Goal: Obtain resource: Obtain resource

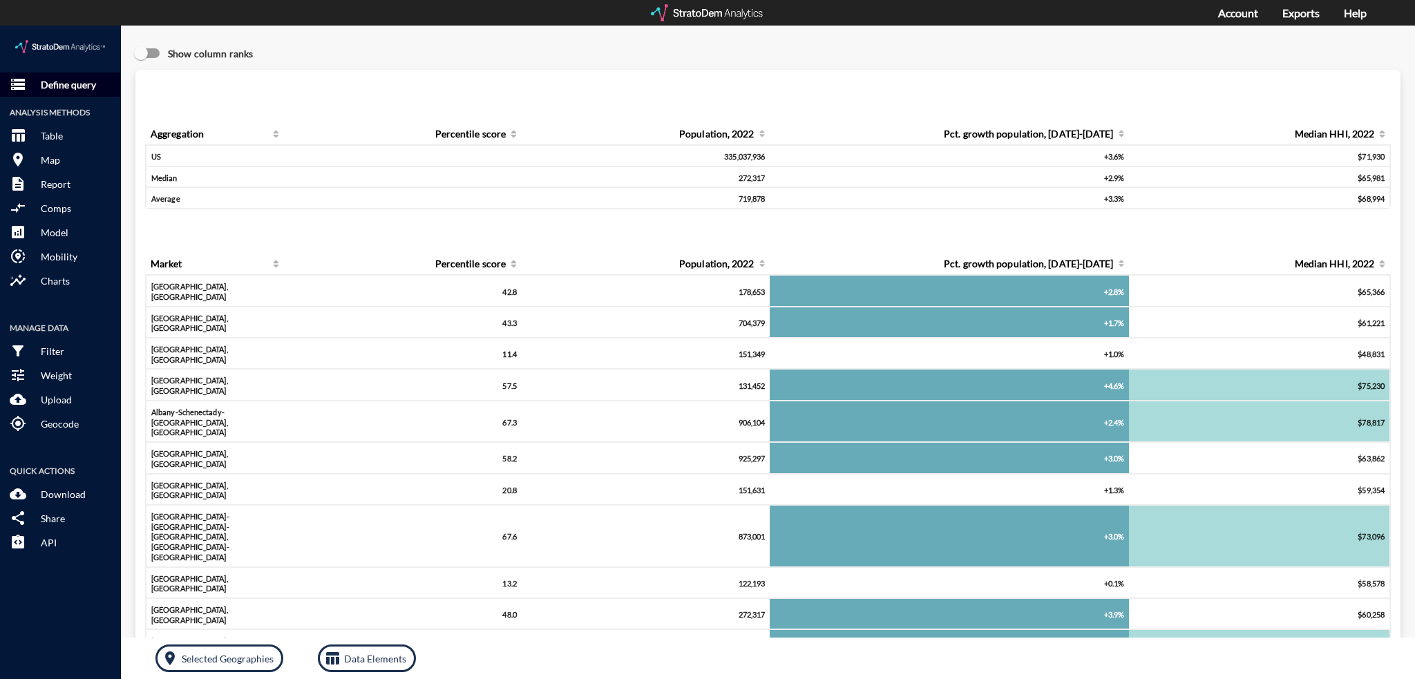
click p "Define query"
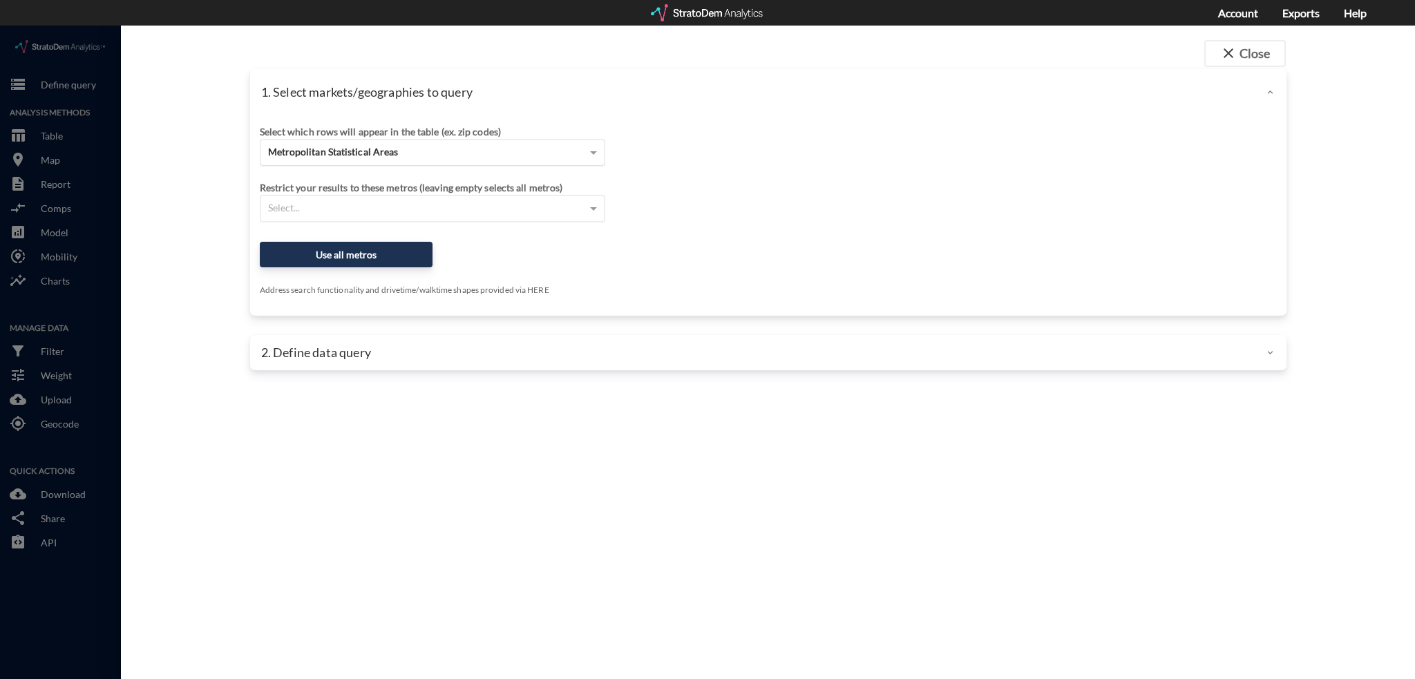
click span "Metropolitan Statistical Areas"
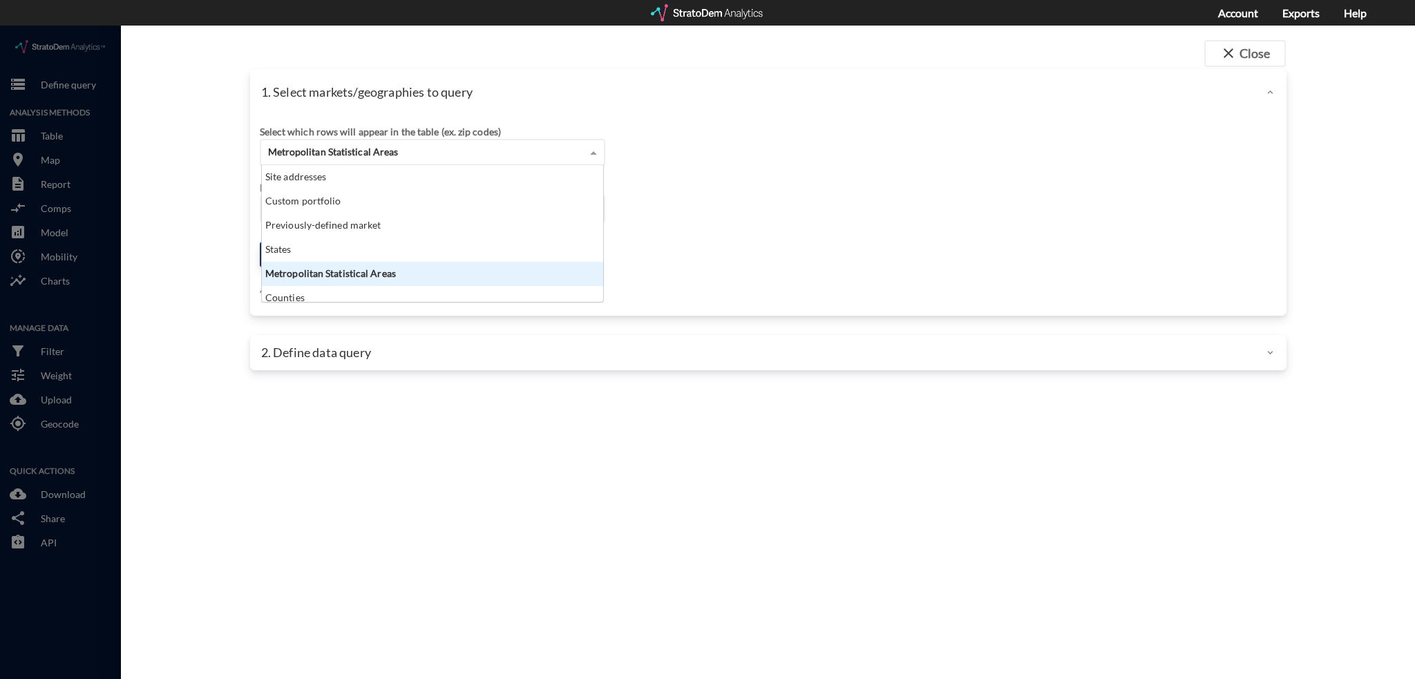
scroll to position [126, 334]
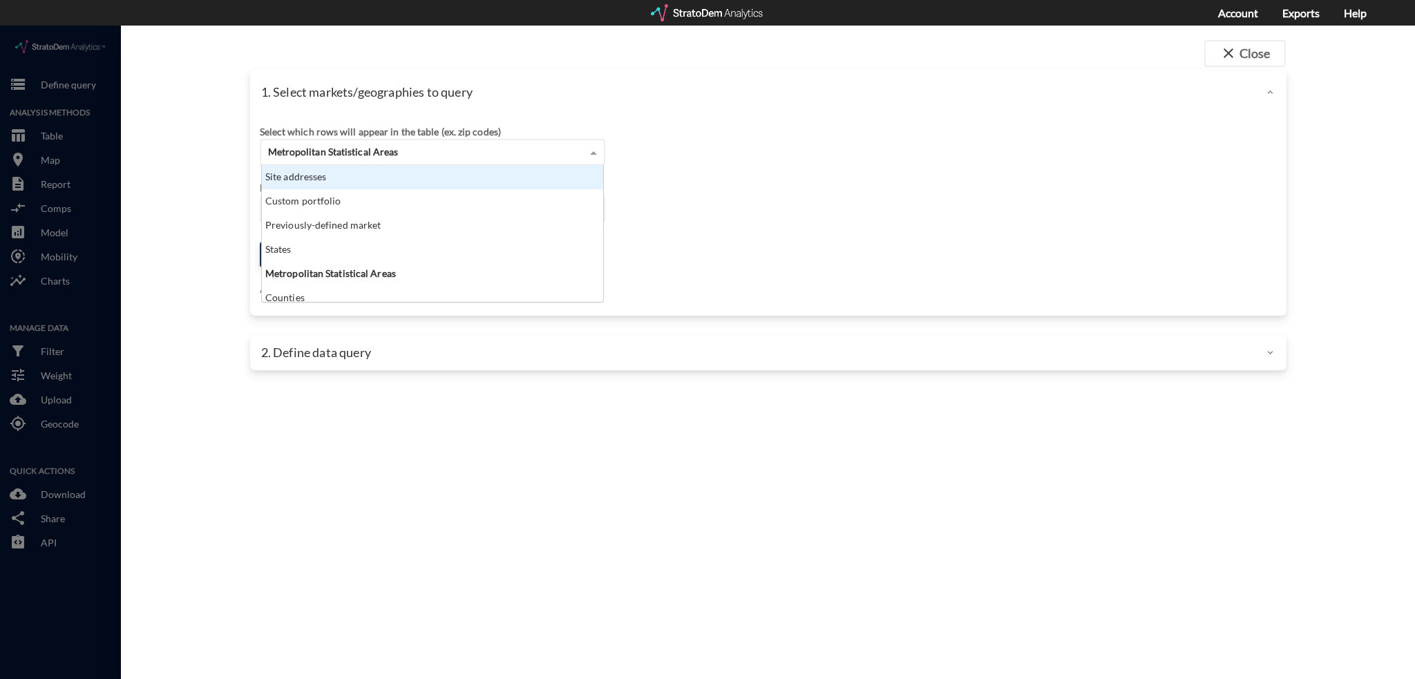
click div "Site addresses"
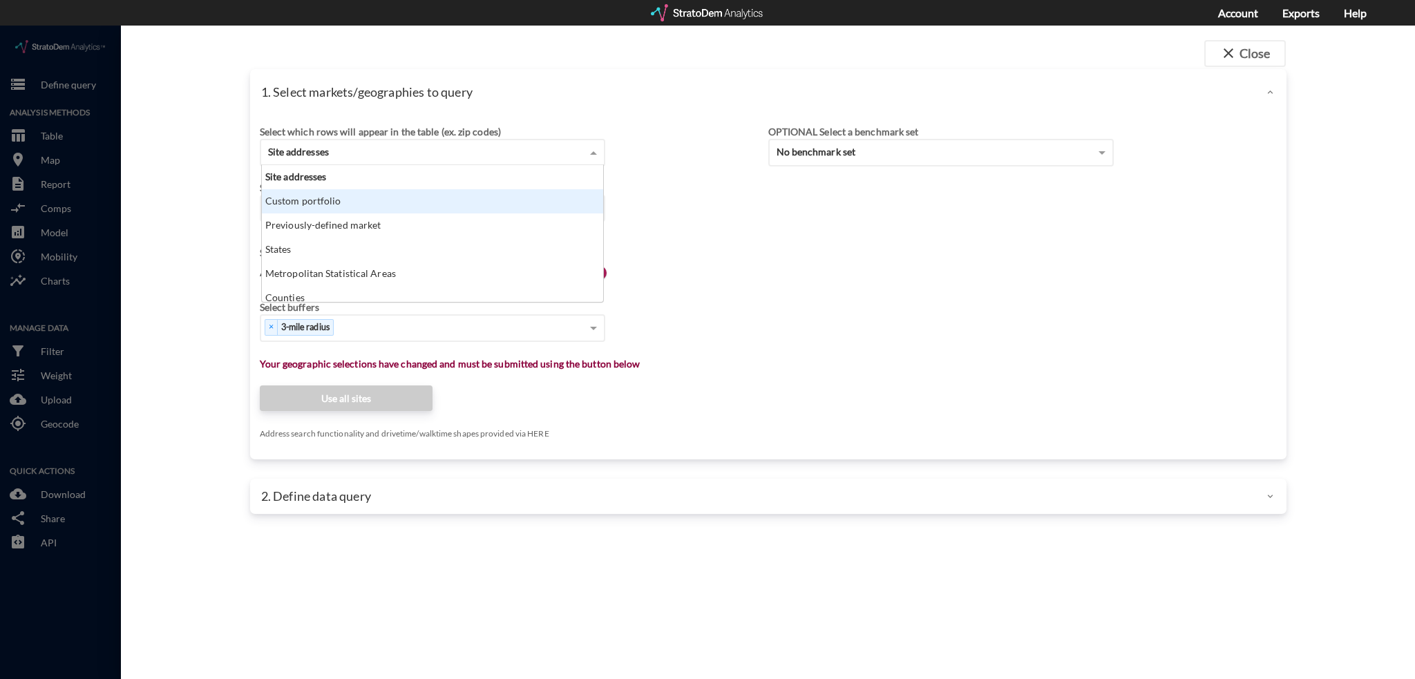
click div "Custom portfolio"
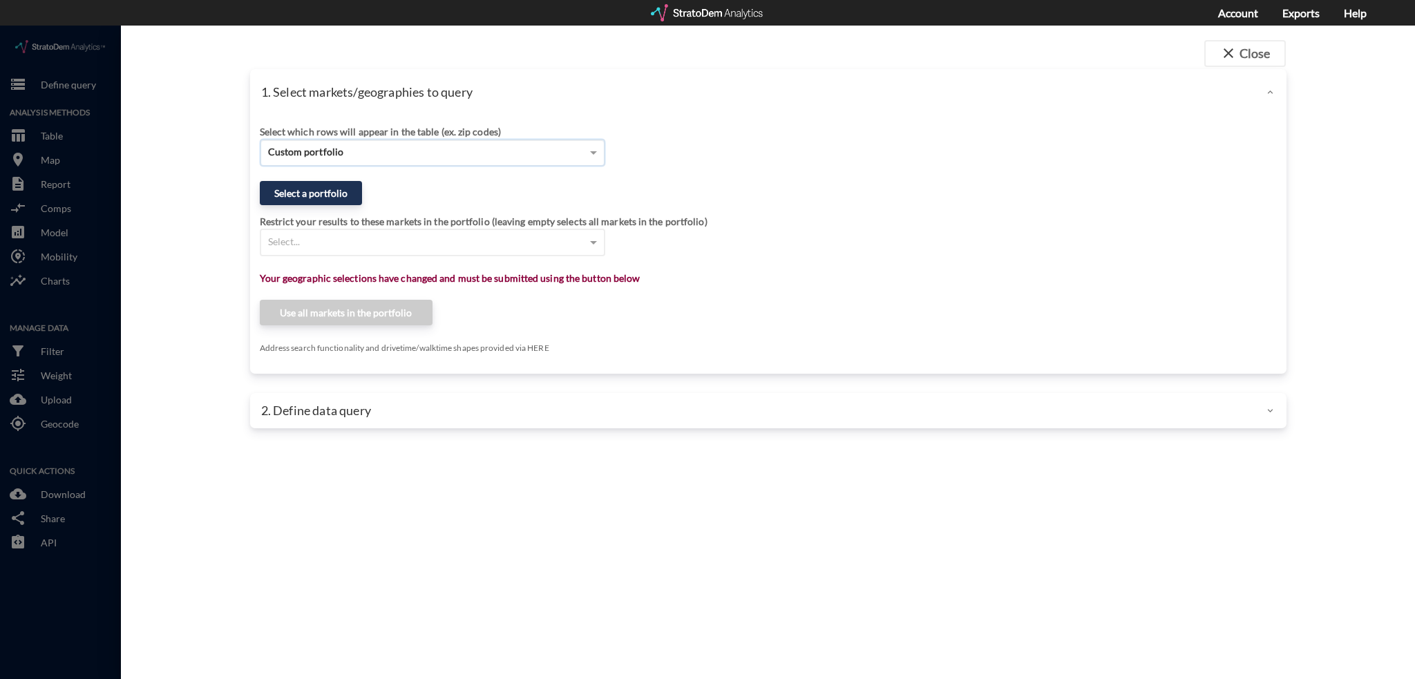
click div "Custom portfolio"
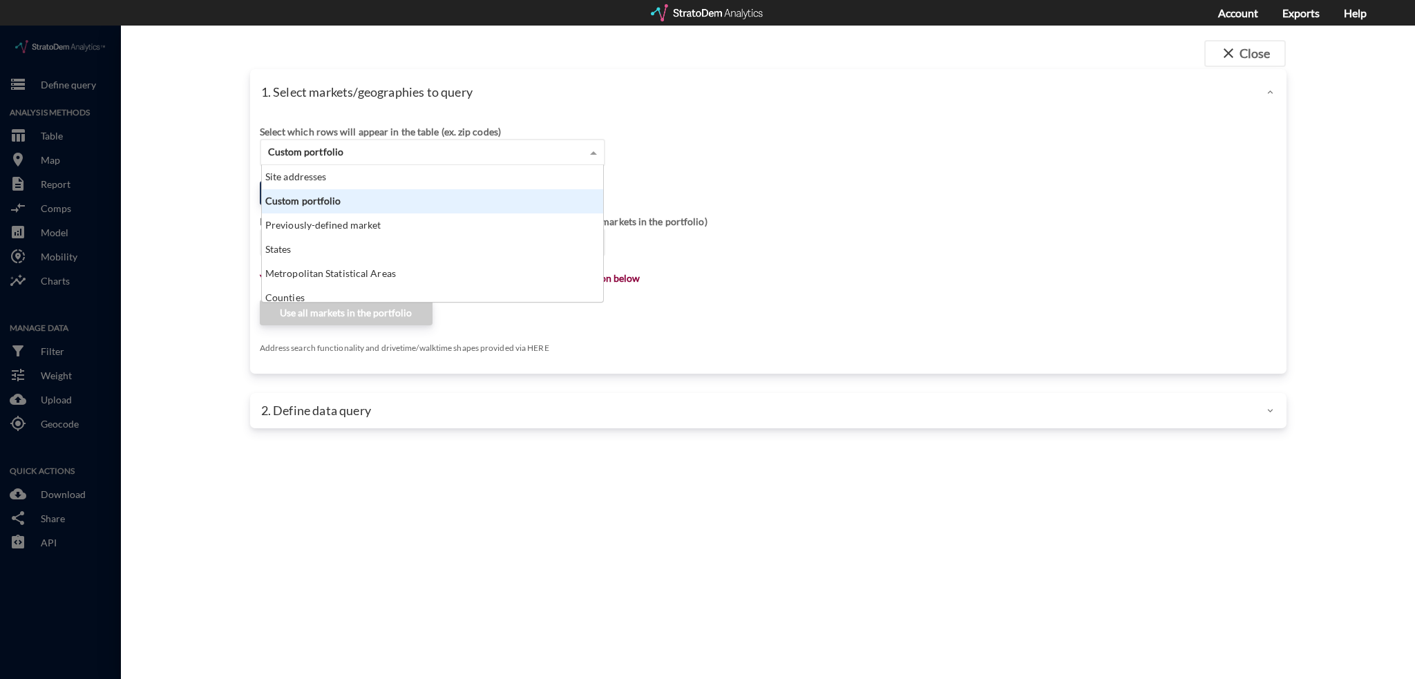
scroll to position [126, 334]
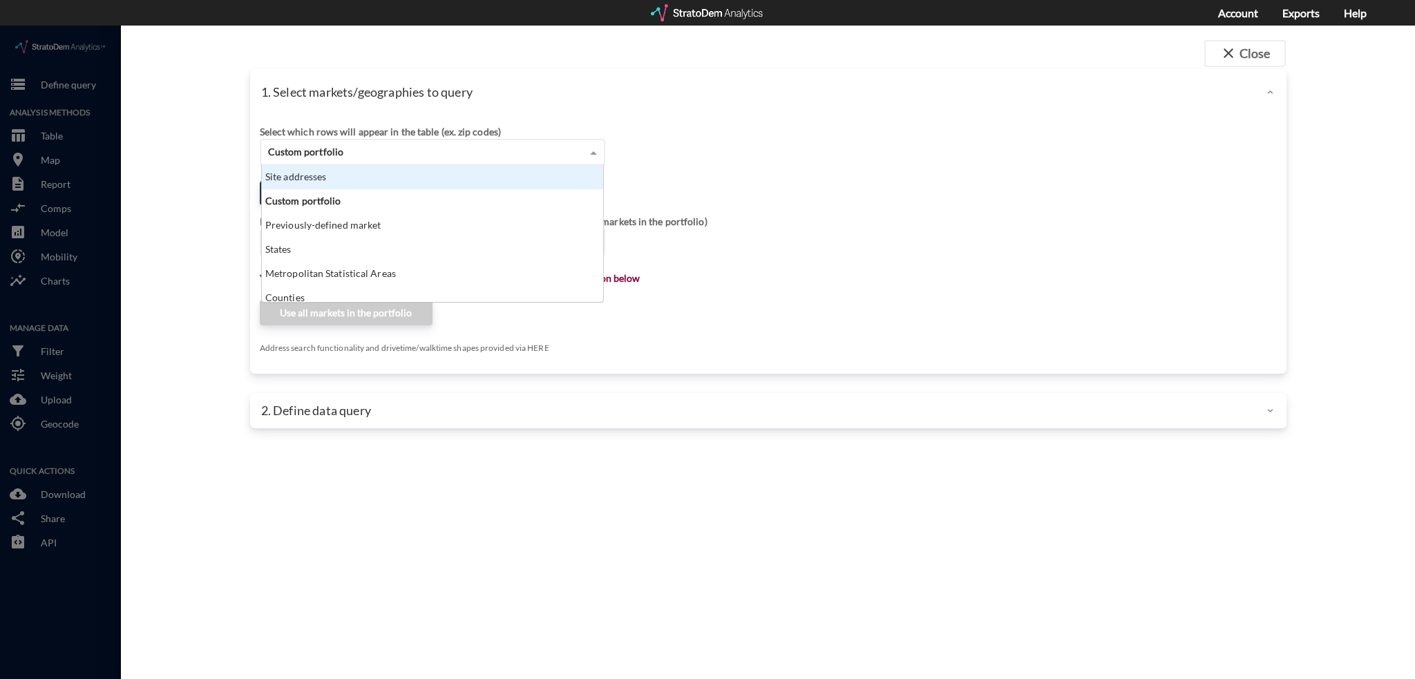
click div "Site addresses"
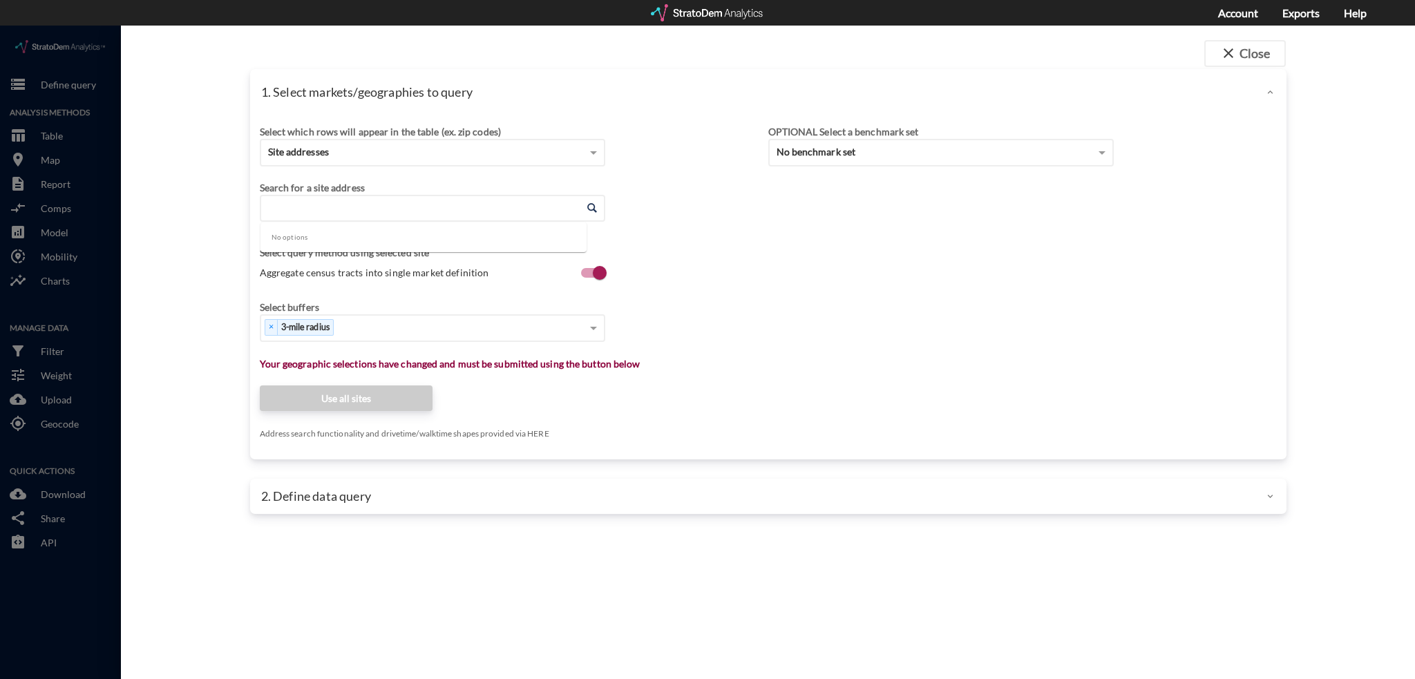
click input "Enter an address"
paste input "8450 Whitcomb St, Merrillville, IN 46410"
click li "8450 Whitcomb St, Merrillville, Indiana"
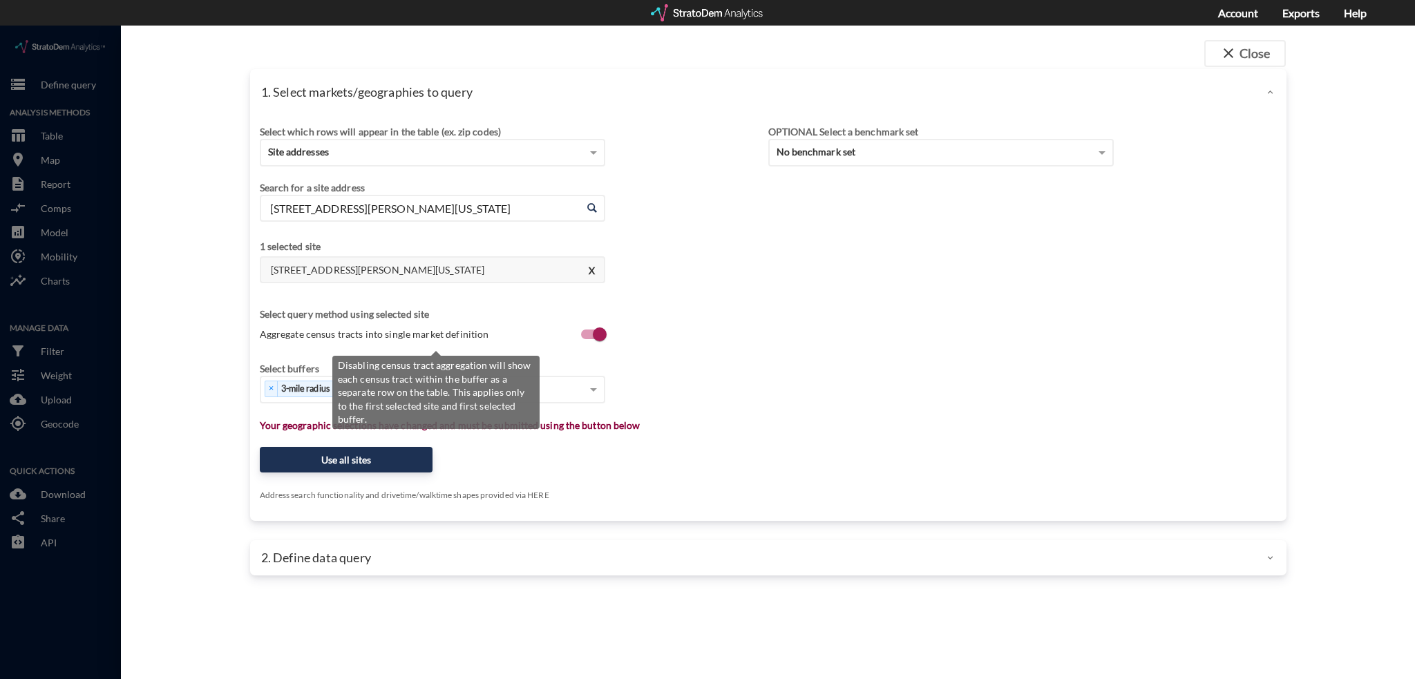
type input "8450 Whitcomb St, Merrillville, Indiana"
click label "Aggregate census tracts into single market definition"
click input "Aggregate census tracts into single market definition"
checkbox input "false"
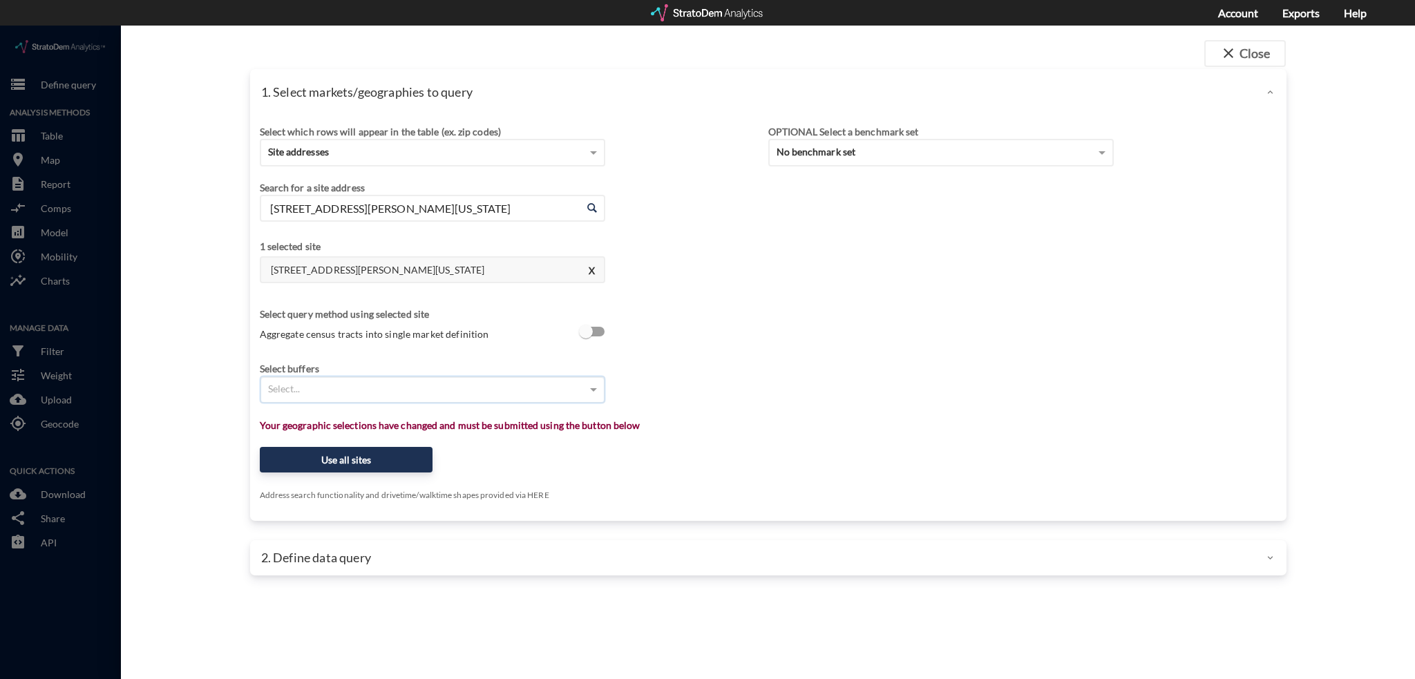
click div "Select..."
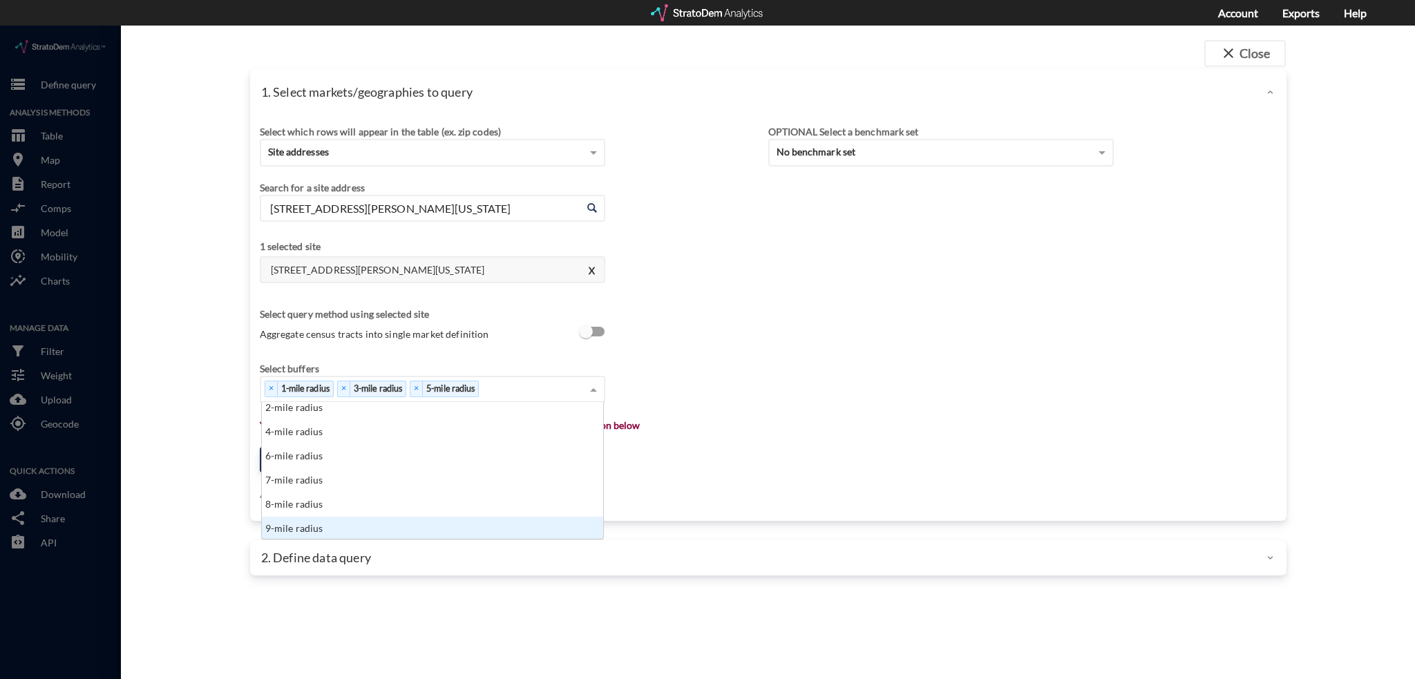
scroll to position [55, 0]
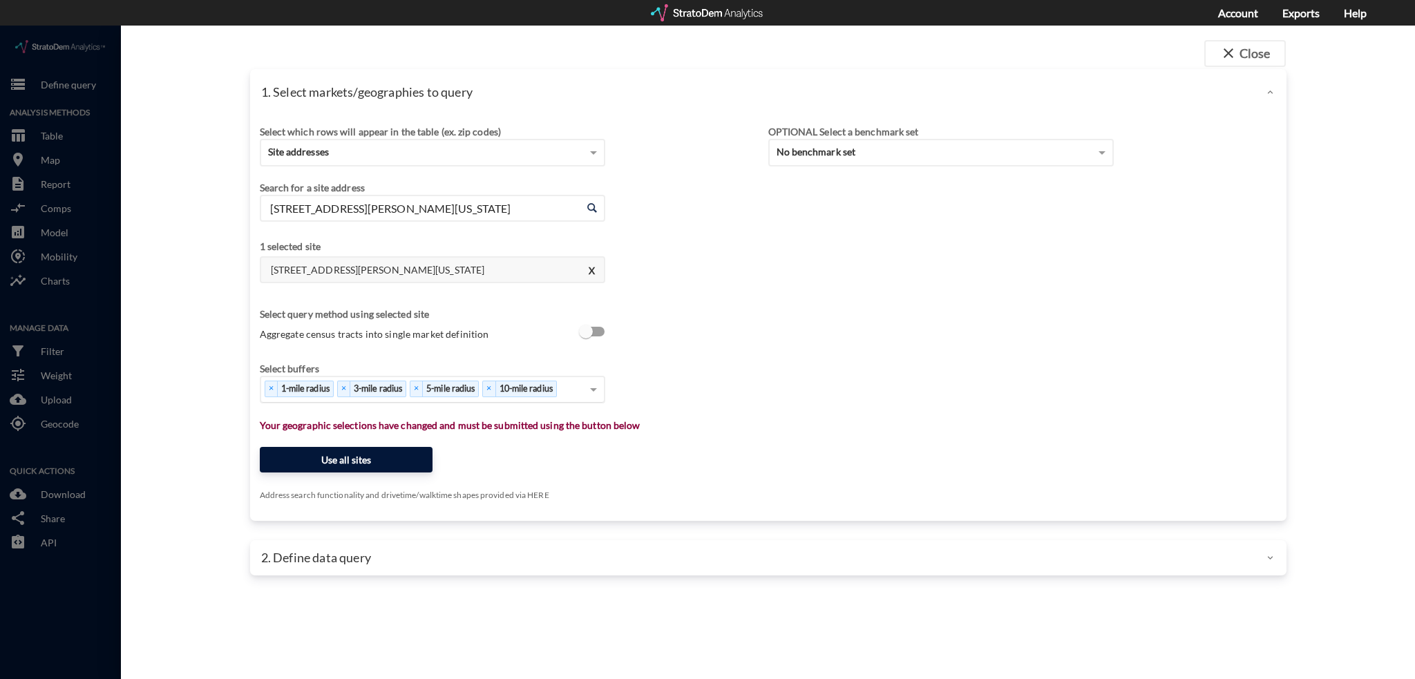
click button "Use all sites"
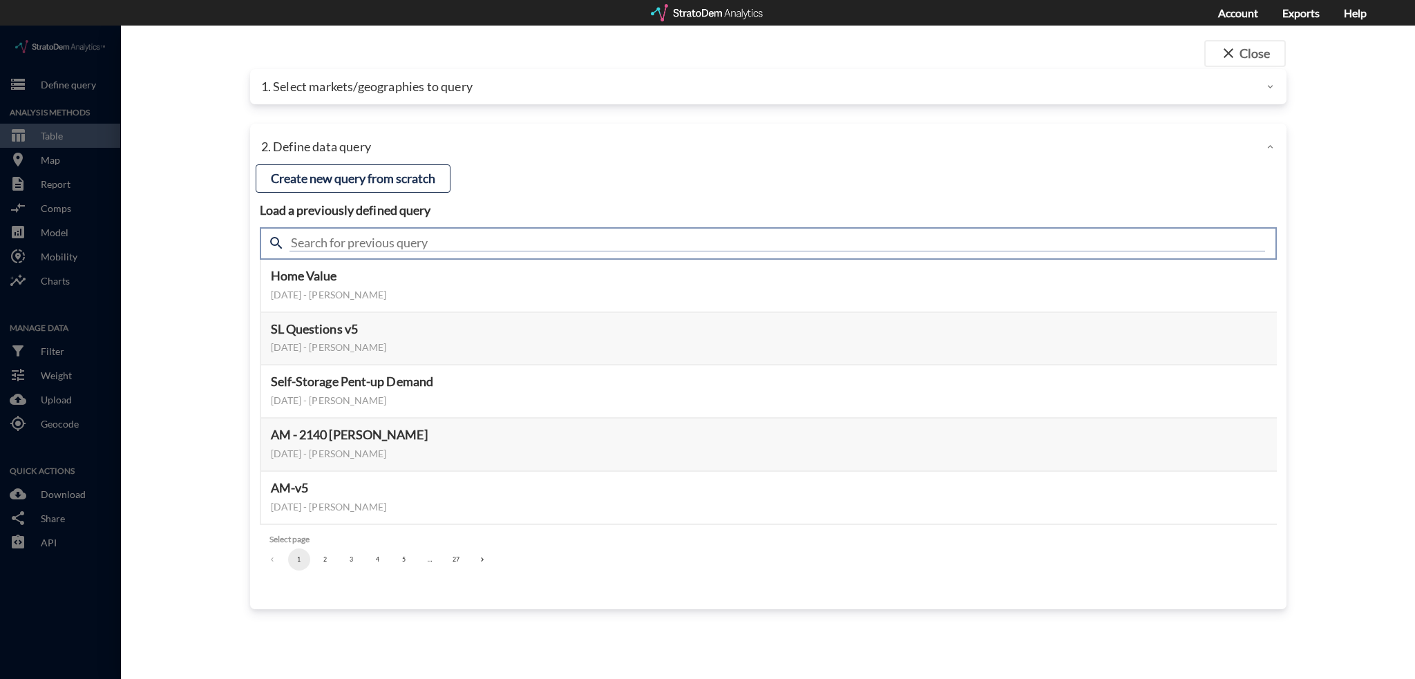
click input "text"
type input "housing demand"
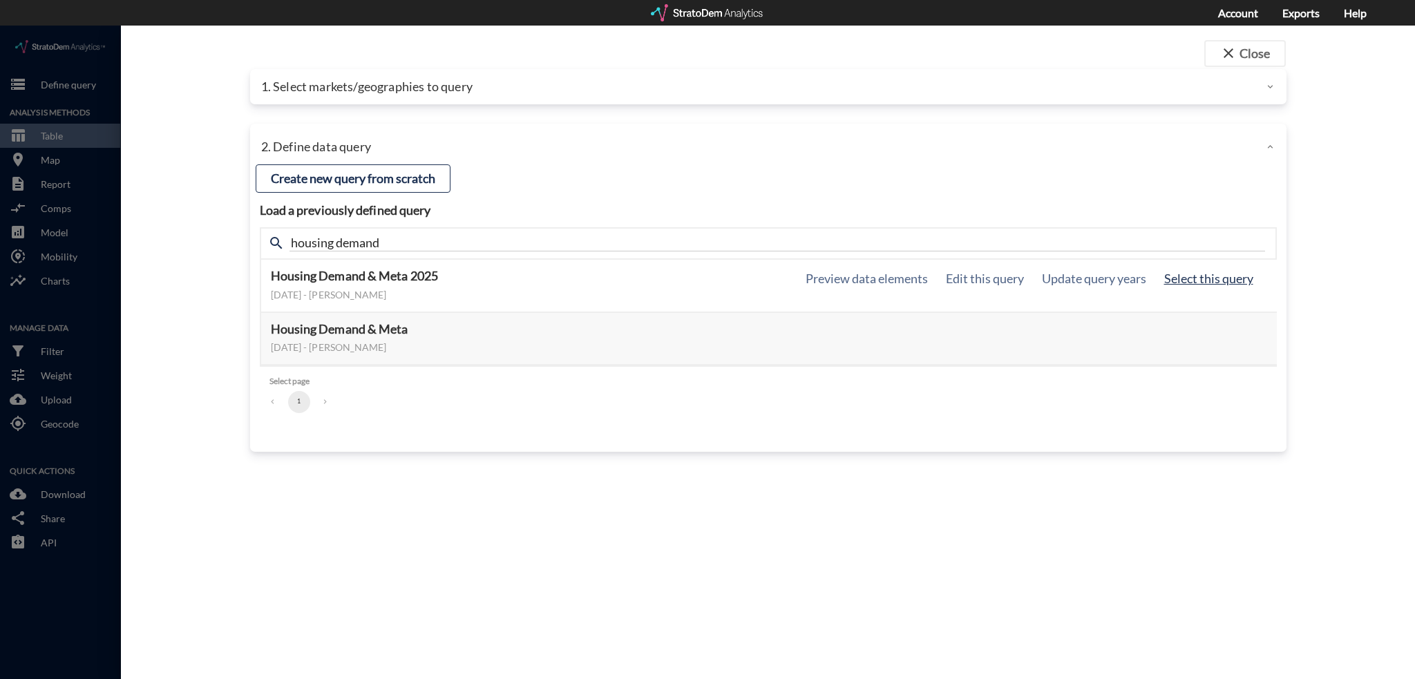
click button "Select this query"
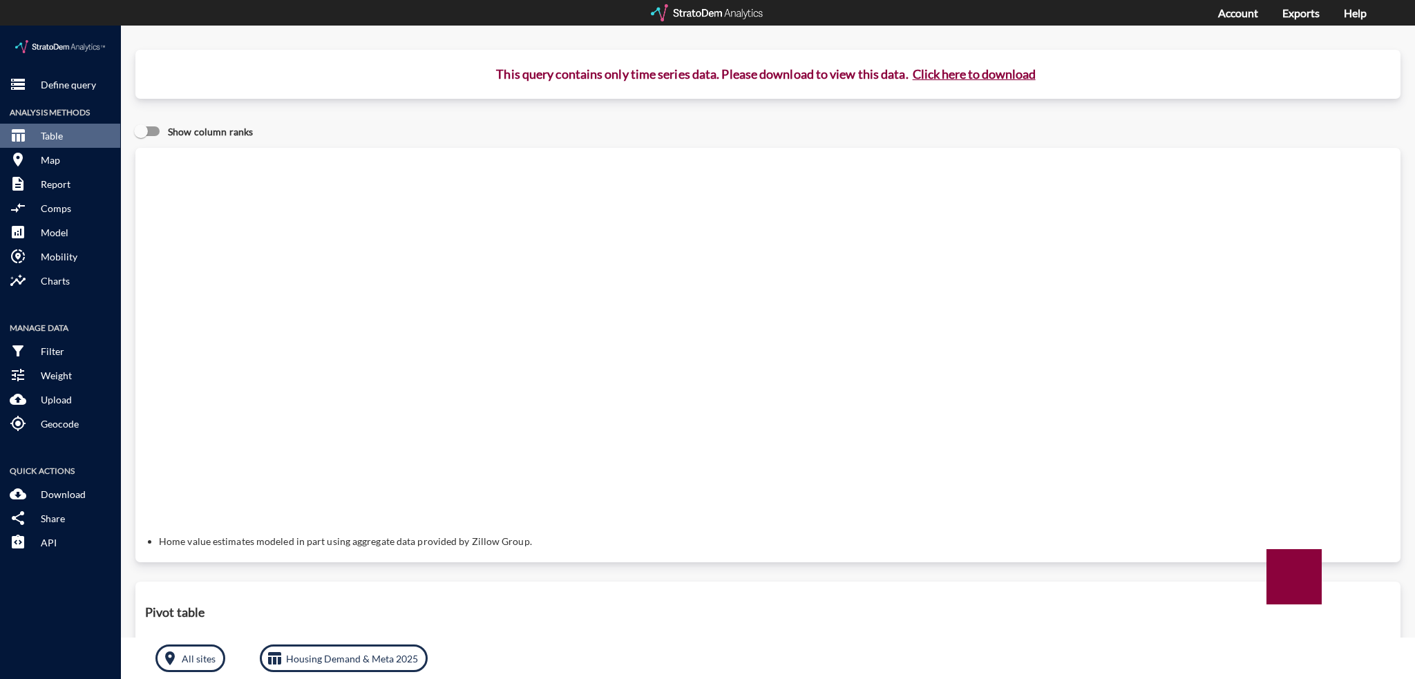
click button "Click here to download"
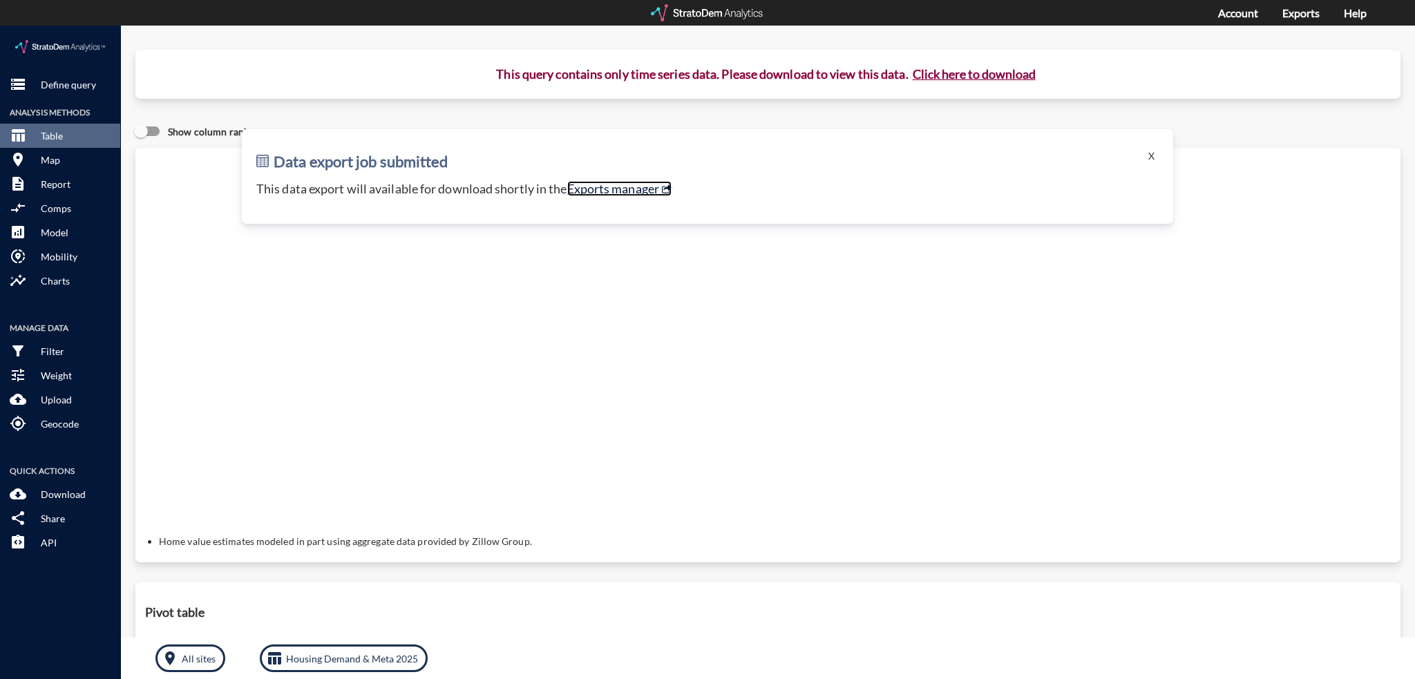
click link "Exports manager"
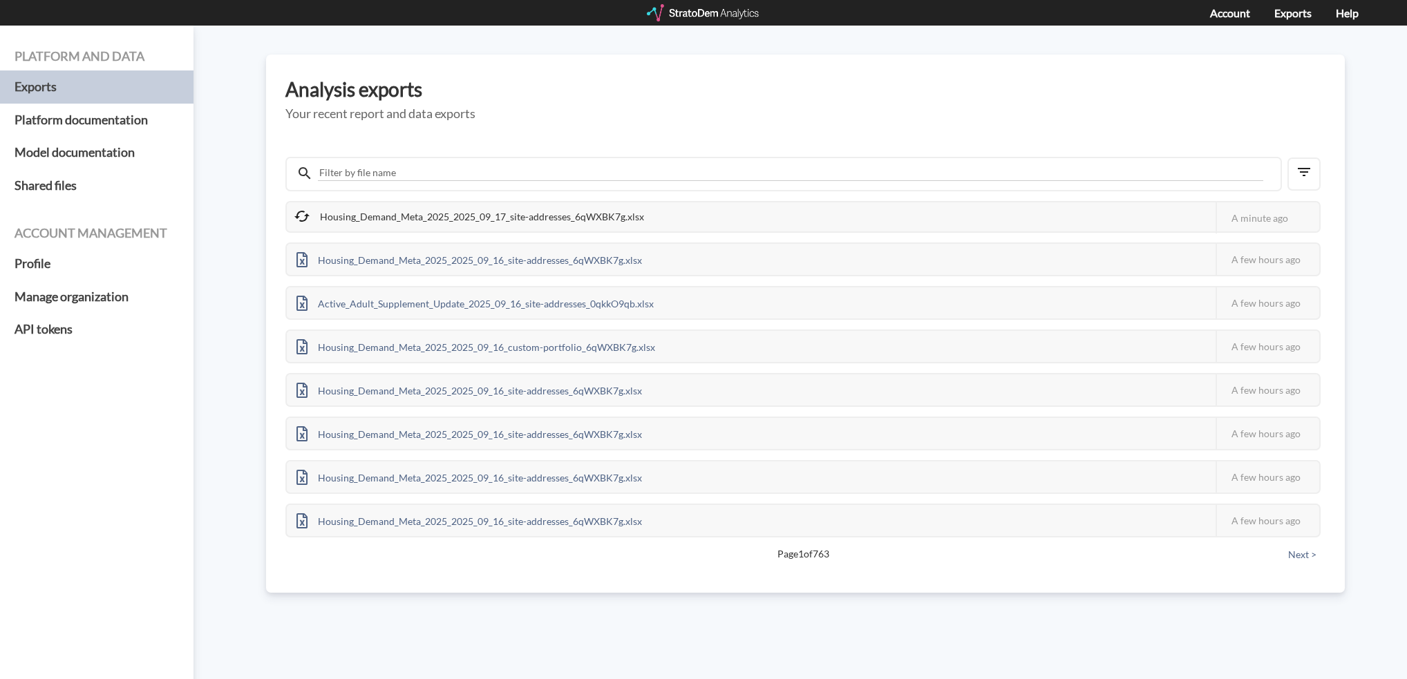
click at [686, 129] on div "Housing_Demand_Meta_2025_2025_09_17_site-addresses_6qWXBK7g.xlsx This job faile…" at bounding box center [805, 348] width 1040 height 441
click at [458, 218] on div "Housing_Demand_Meta_2025_2025_09_17_site-addresses_6qWXBK7g.xlsx" at bounding box center [469, 218] width 365 height 31
click at [701, 10] on div at bounding box center [704, 12] width 114 height 17
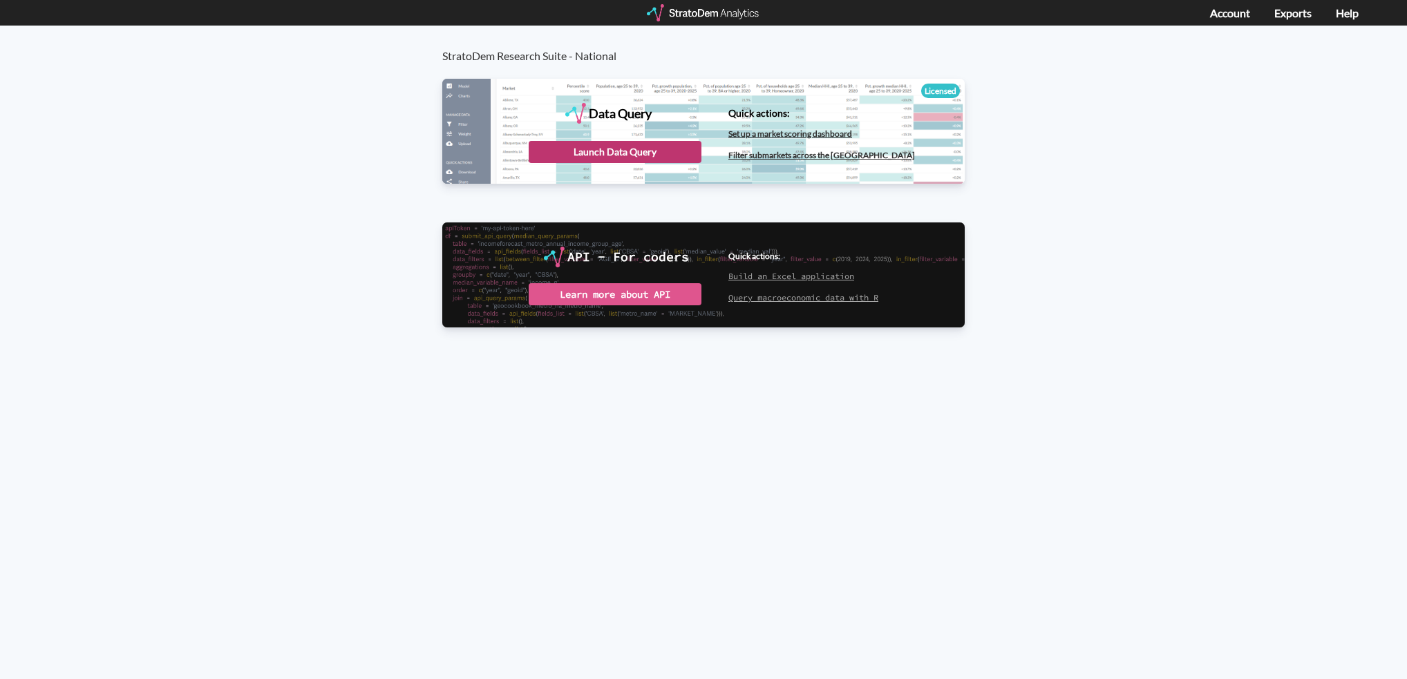
click at [596, 149] on div "Launch Data Query" at bounding box center [615, 152] width 173 height 22
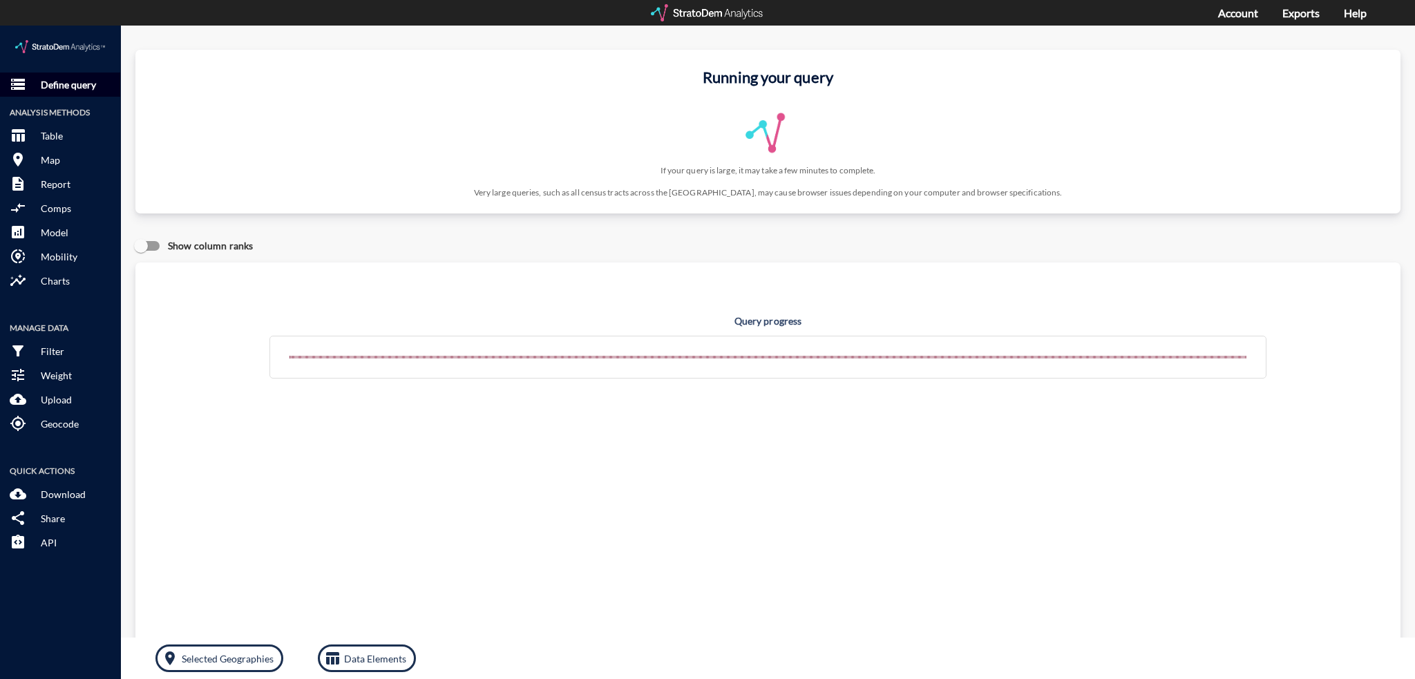
click p "Define query"
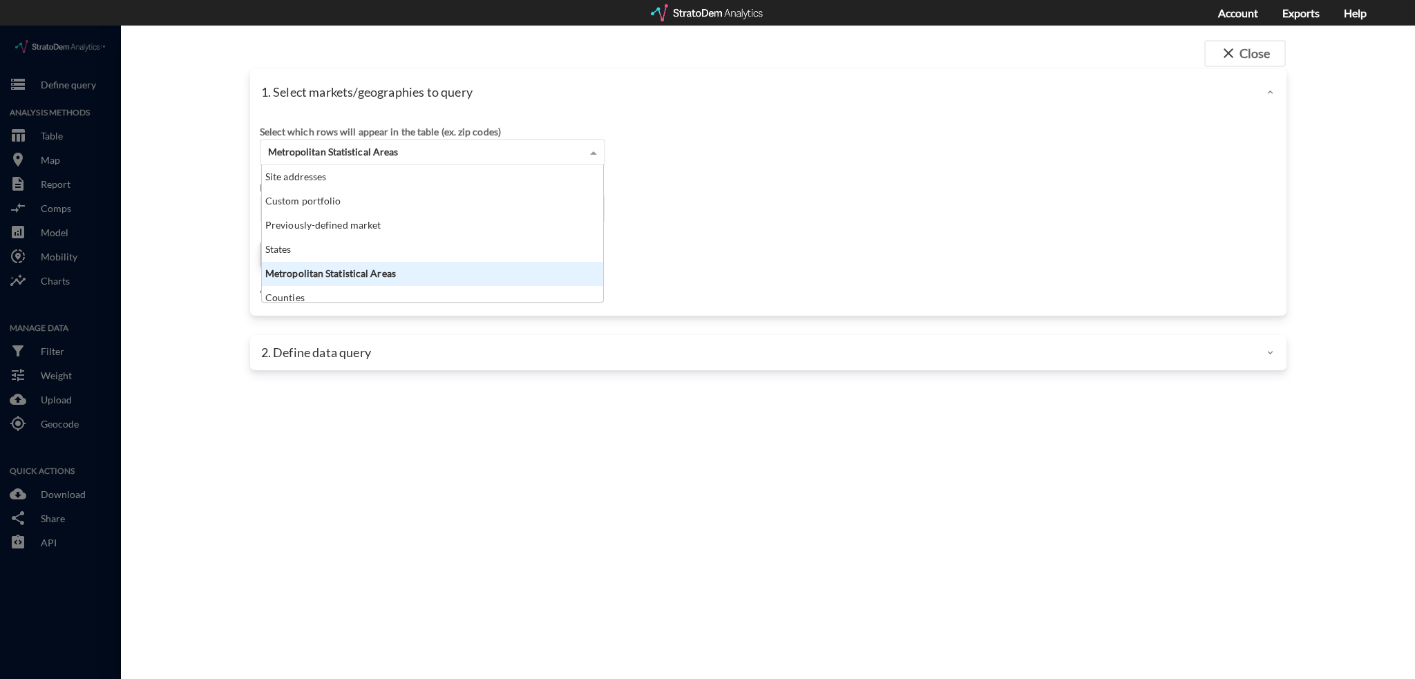
click span "Metropolitan Statistical Areas"
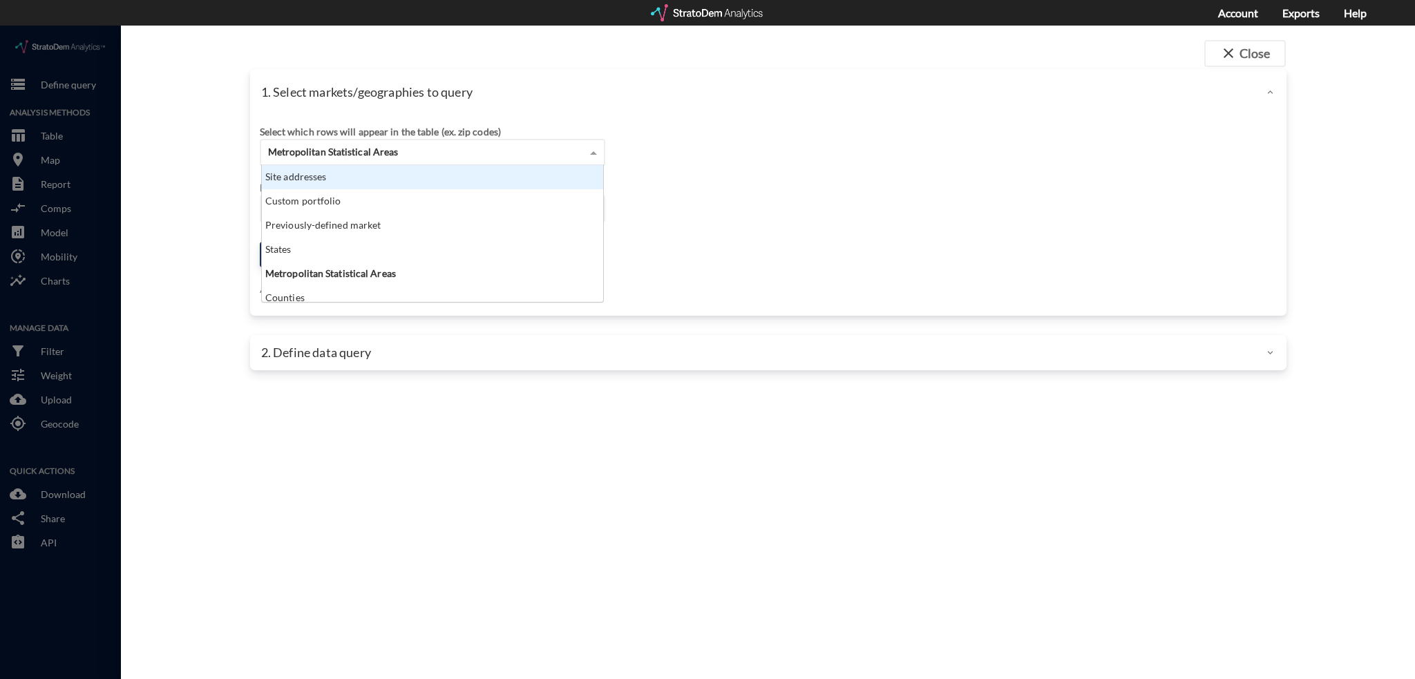
click div "Site addresses"
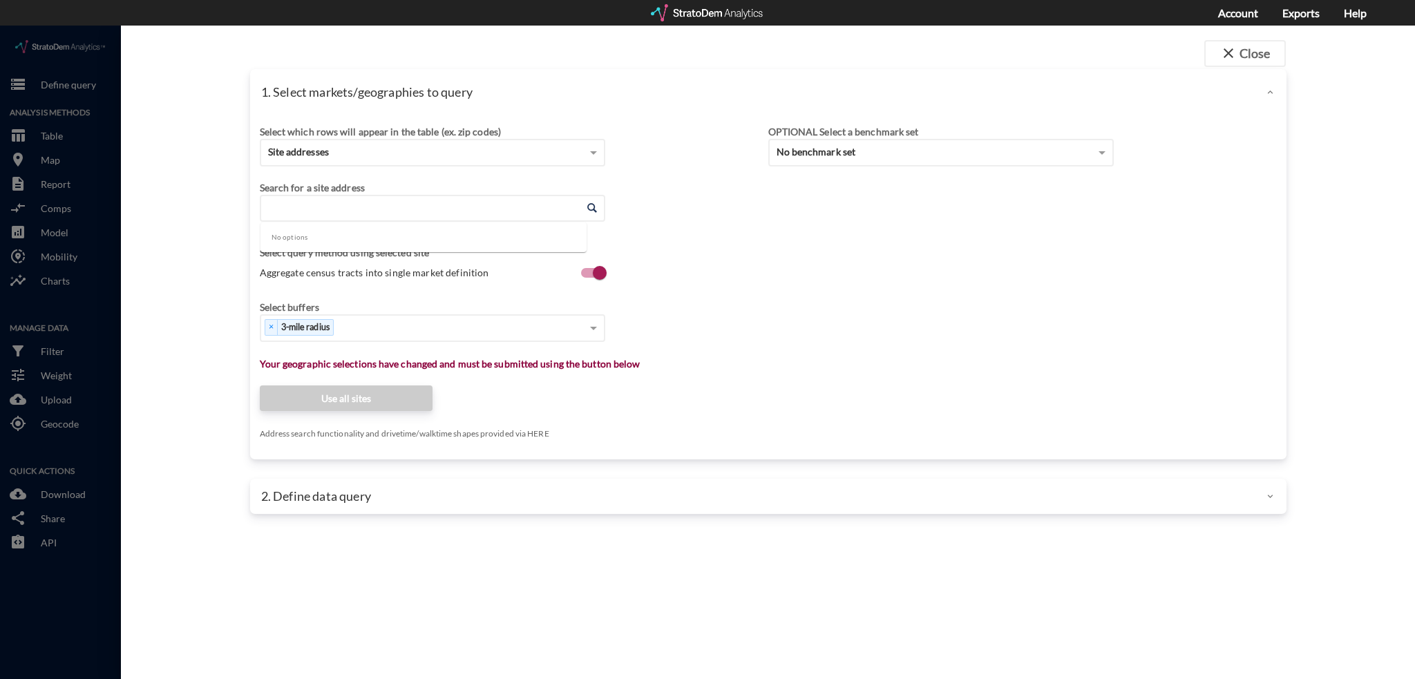
click input "Enter an address"
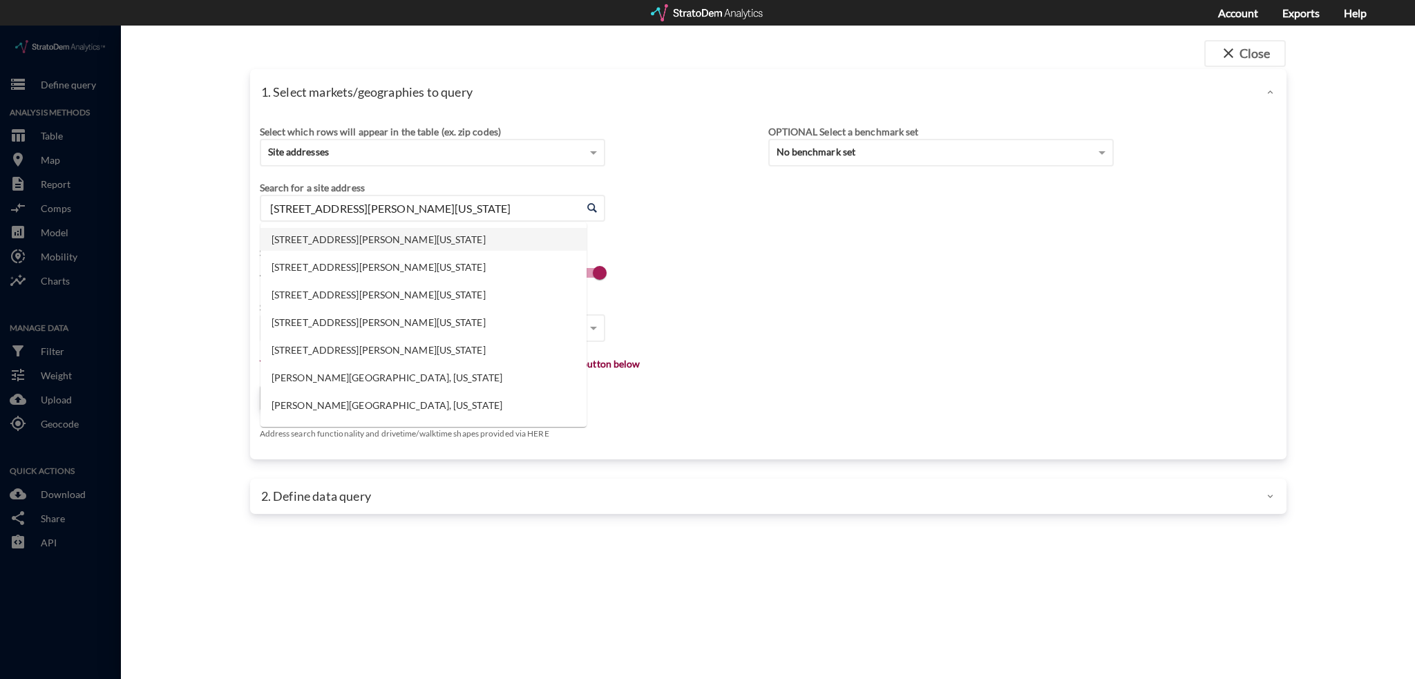
click li "8450 Whitcomb St, Merrillville, Indiana"
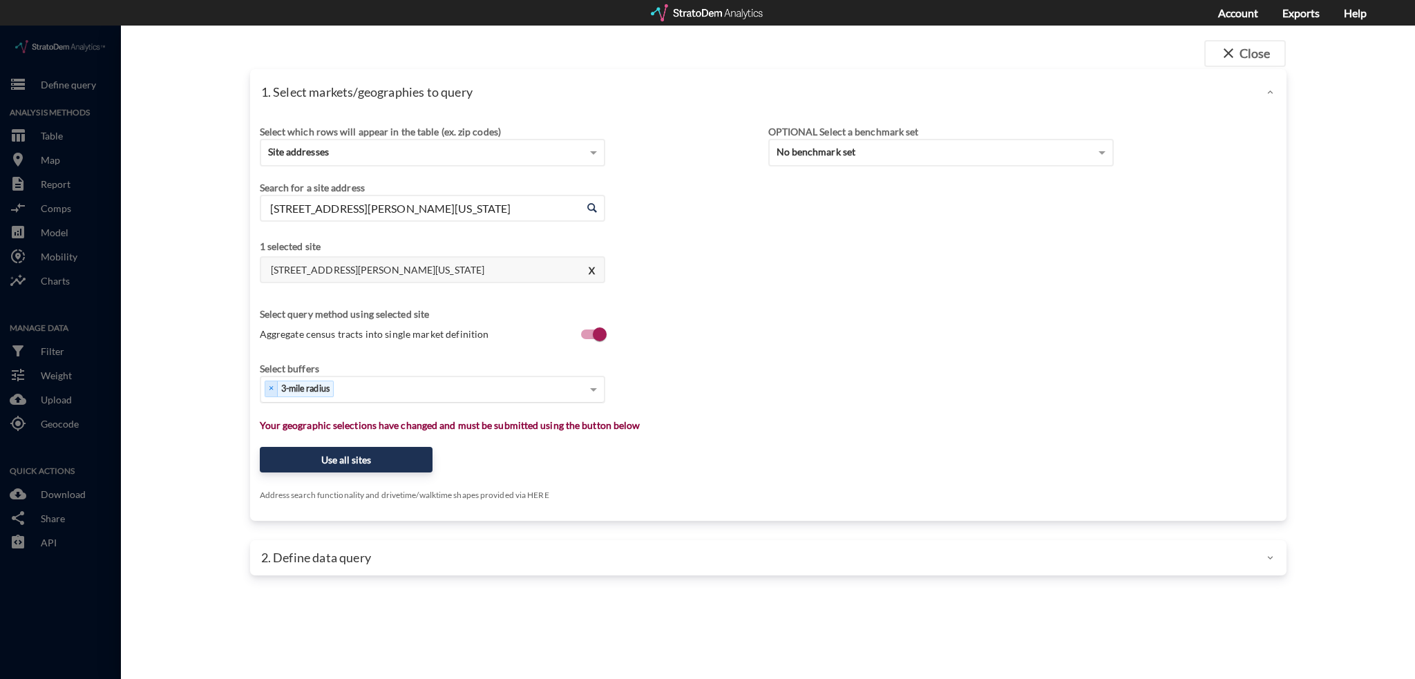
type input "8450 Whitcomb St, Merrillville, Indiana"
click div "Select..."
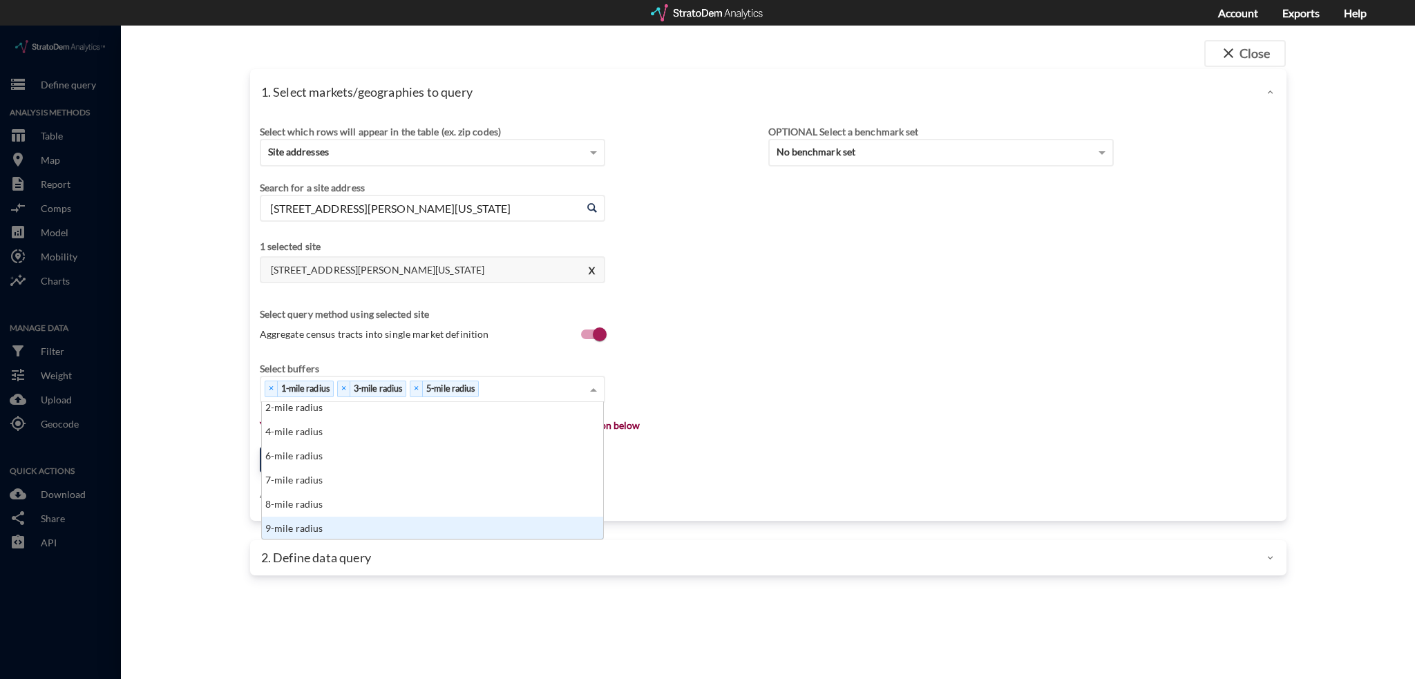
scroll to position [55, 0]
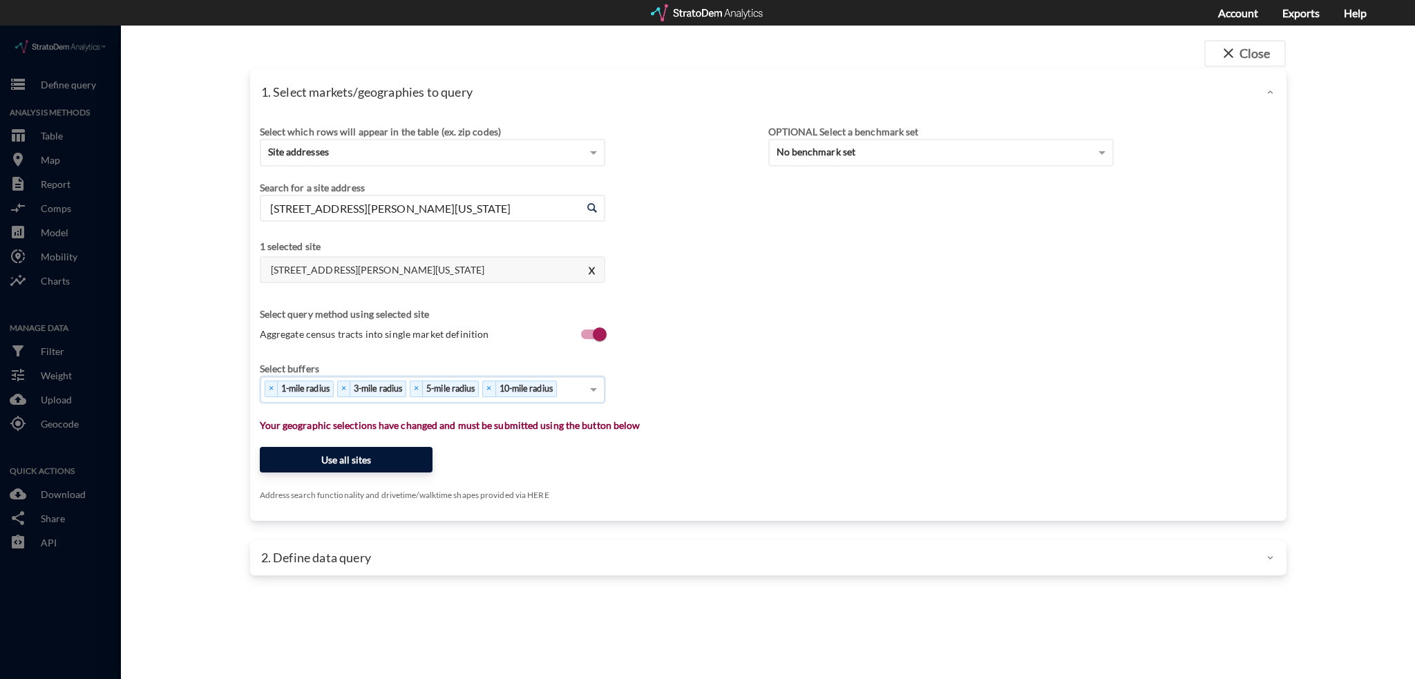
click button "Use all sites"
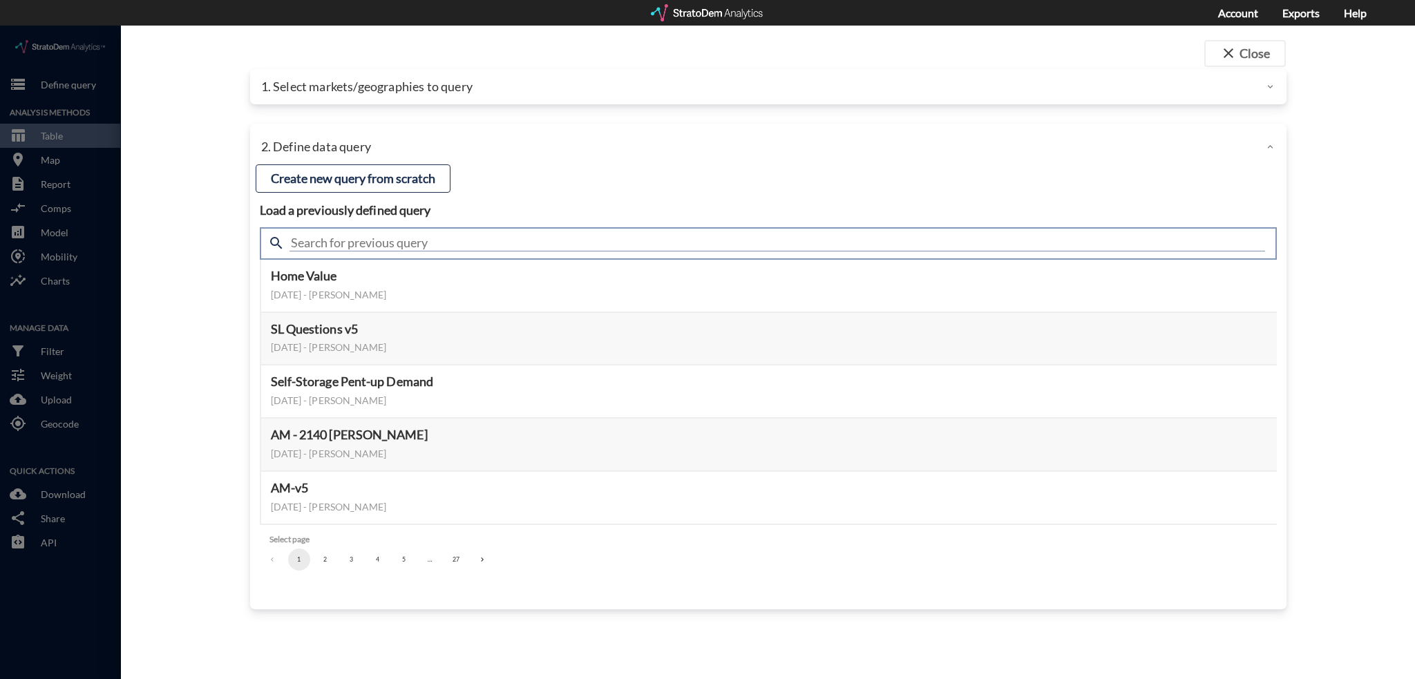
click input "text"
type input "housing demand"
click input "housing demand"
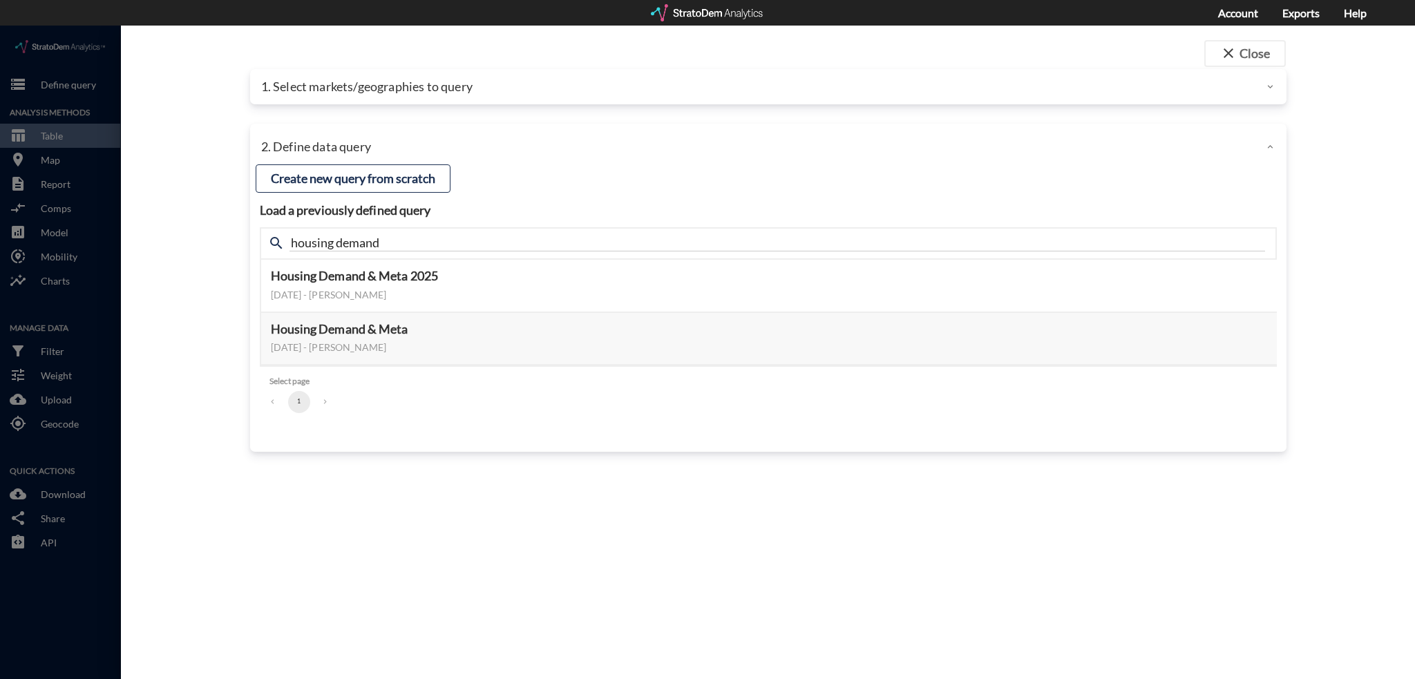
click div "Load a previously defined query Create new query from scratch search housing de…"
click button "Select this query"
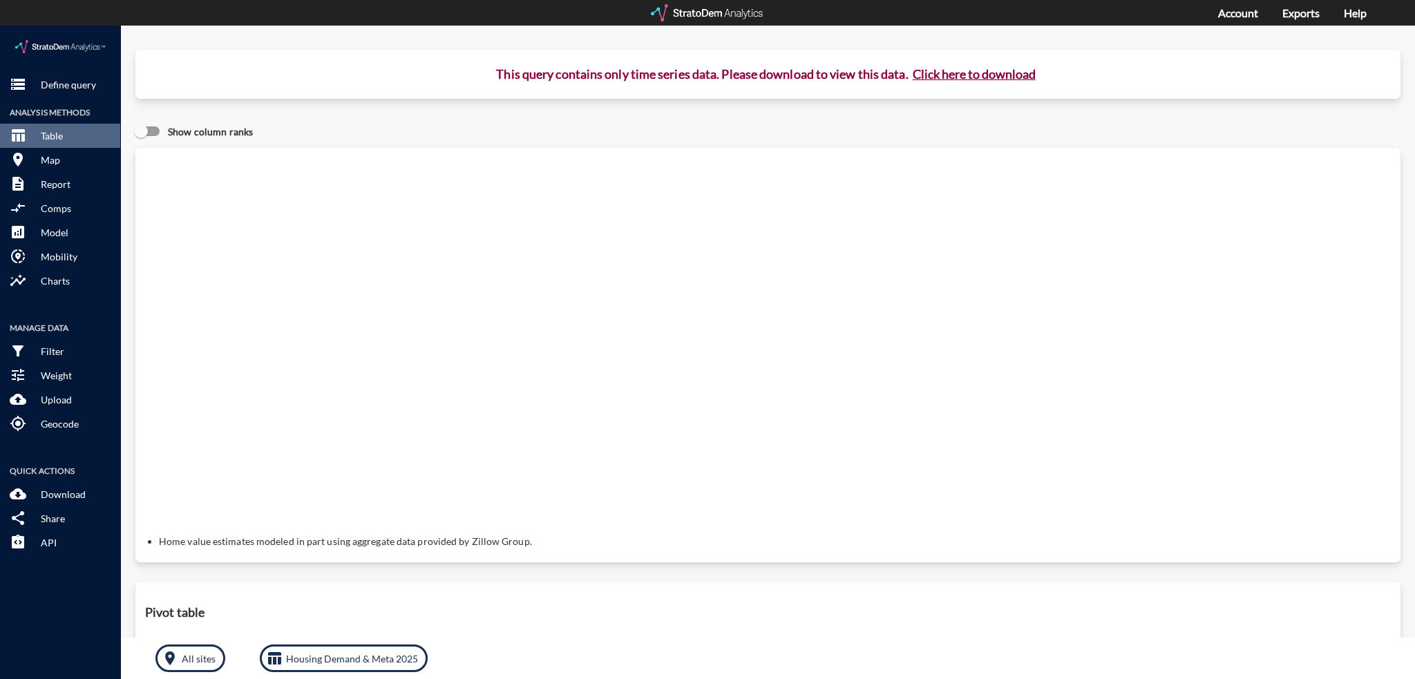
click button "Click here to download"
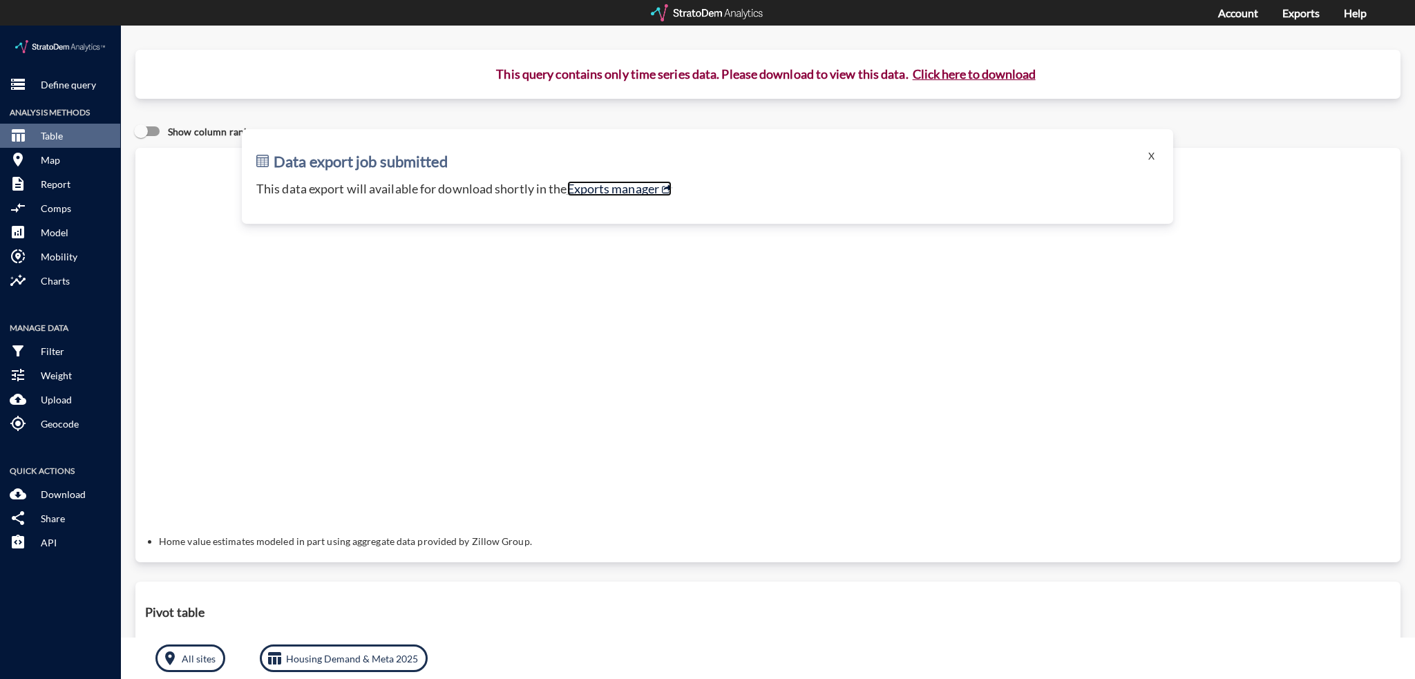
click link "Exports manager"
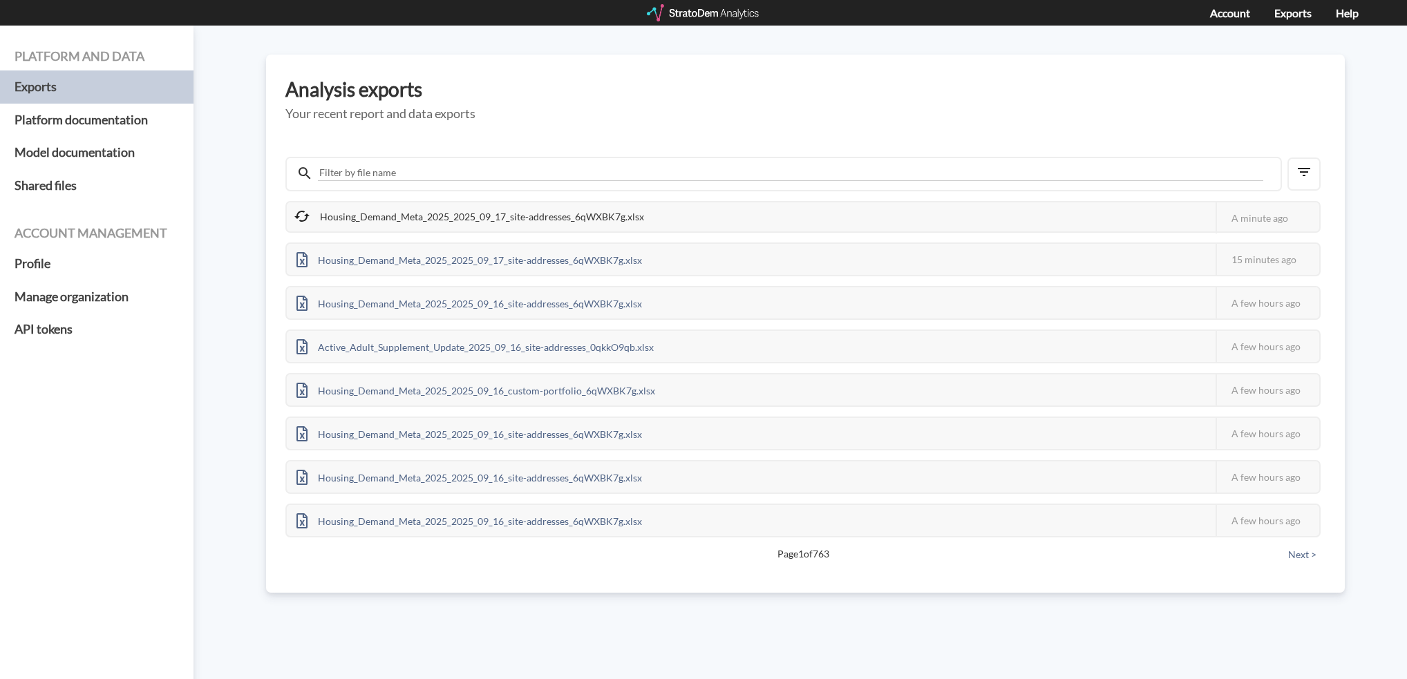
click at [932, 91] on h3 "Analysis exports" at bounding box center [805, 89] width 1040 height 21
click at [722, 51] on div "Platform and data Exports Platform documentation Model documentation Shared fil…" at bounding box center [703, 353] width 1407 height 654
click at [337, 213] on div "Housing_Demand_Meta_2025_2025_09_17_site-addresses_6qWXBK7g.xlsx" at bounding box center [469, 218] width 365 height 31
